Goal: Check status: Check status

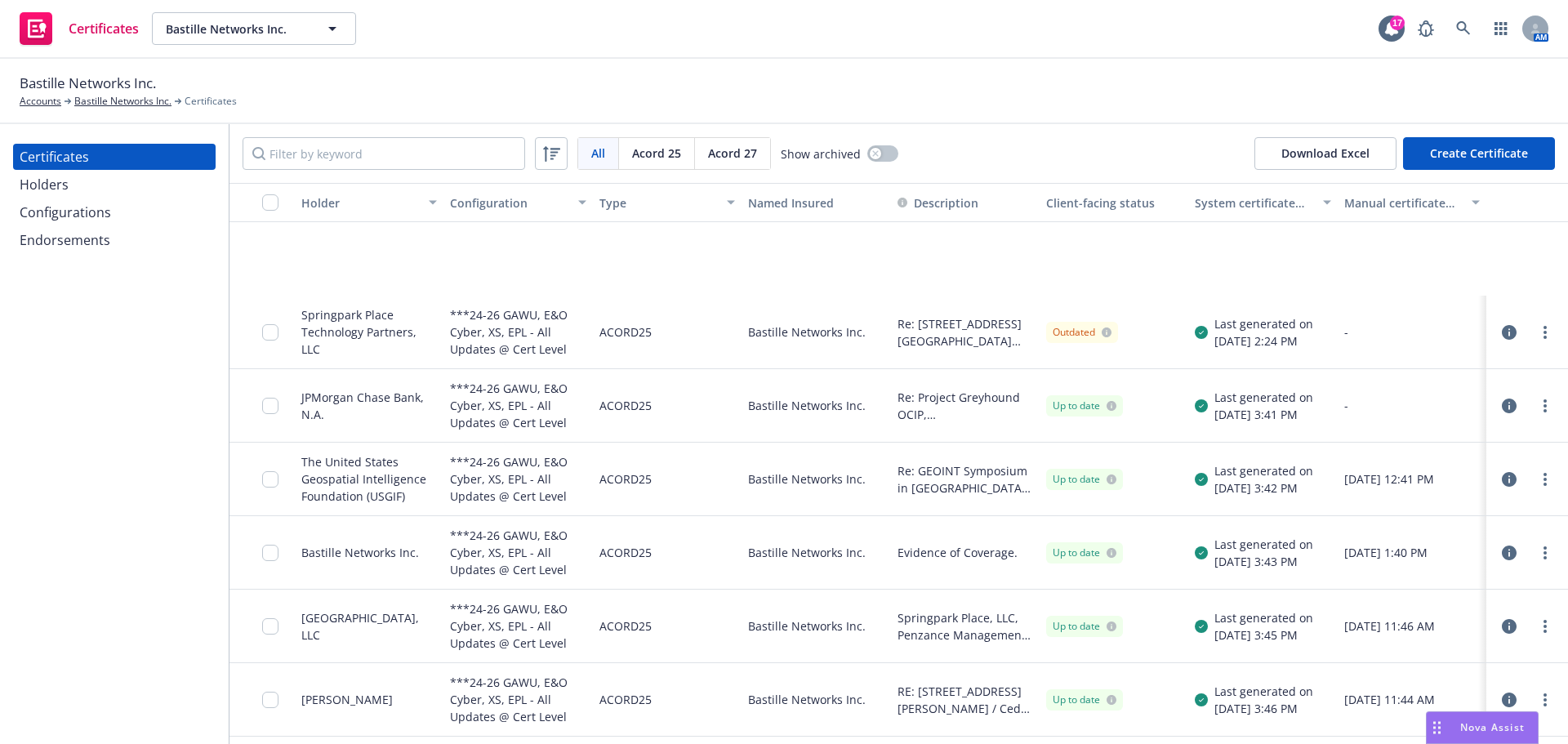
scroll to position [163, 0]
